Goal: Find specific page/section: Find specific page/section

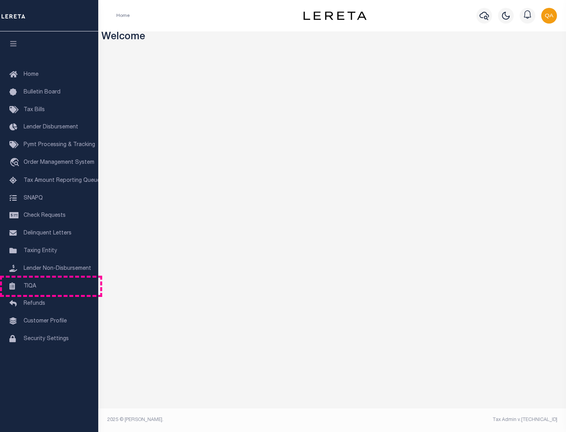
click at [49, 286] on link "TIQA" at bounding box center [49, 287] width 98 height 18
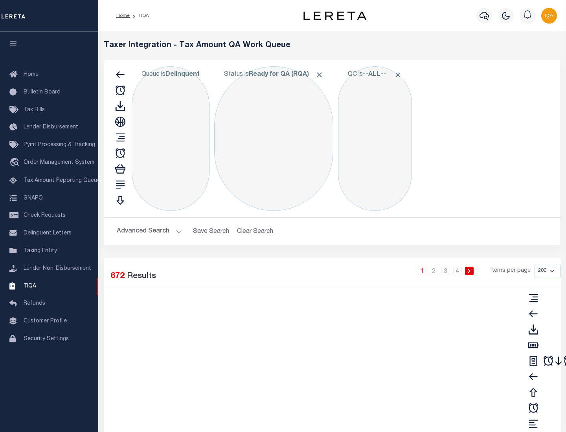
select select "200"
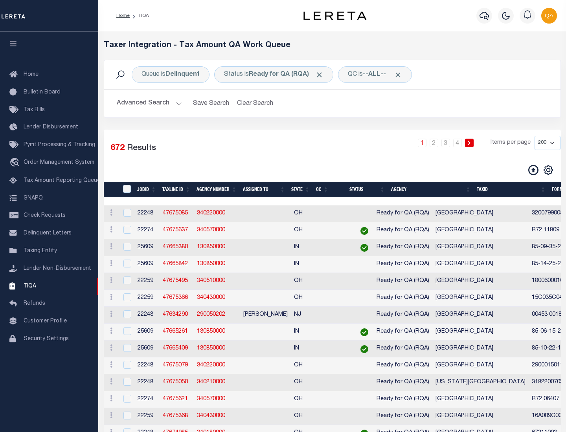
click at [322, 75] on span "Click to Remove" at bounding box center [319, 75] width 8 height 8
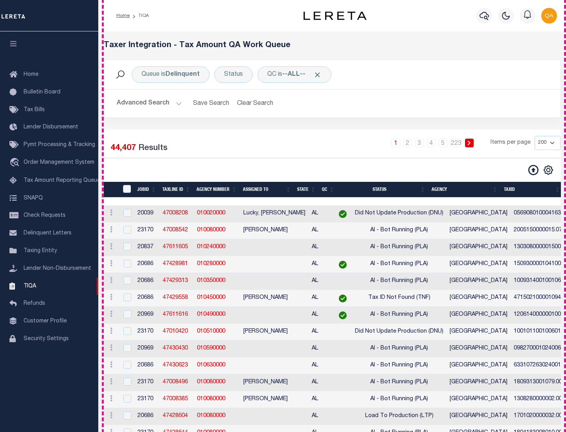
scroll to position [1679, 0]
